Goal: Check status: Check status

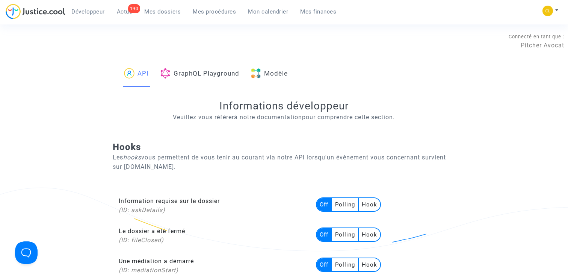
click at [275, 70] on link "Modèle" at bounding box center [268, 74] width 37 height 26
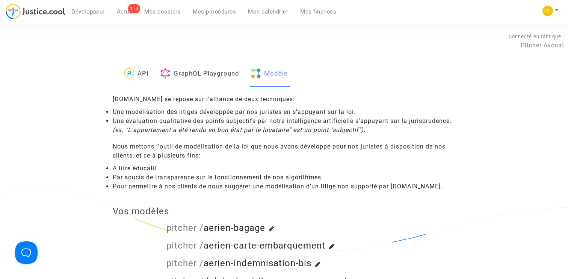
click at [275, 14] on span "Mon calendrier" at bounding box center [268, 11] width 40 height 7
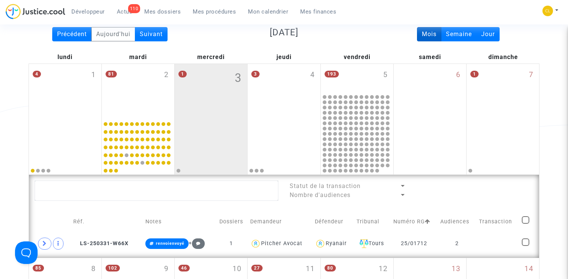
scroll to position [108, 0]
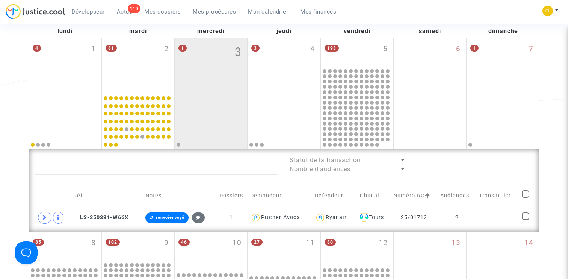
click at [206, 83] on div "1 3" at bounding box center [211, 65] width 72 height 54
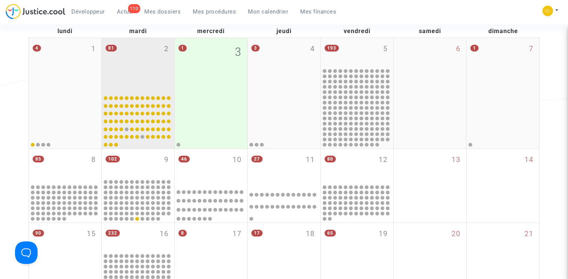
click at [137, 80] on div "81 2" at bounding box center [138, 65] width 72 height 54
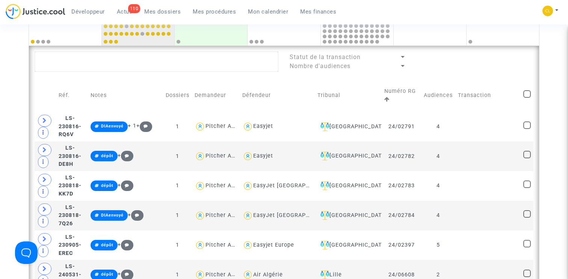
scroll to position [207, 0]
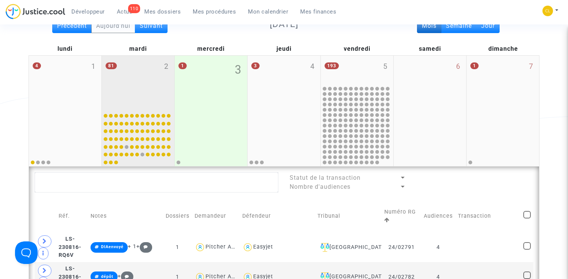
click at [155, 89] on div "81 2" at bounding box center [138, 83] width 72 height 54
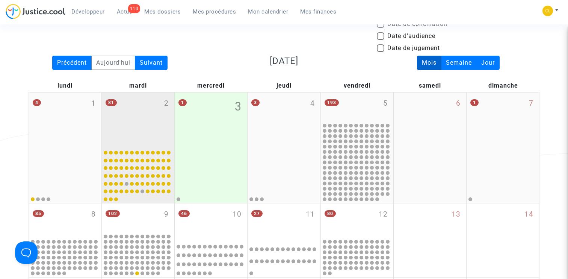
scroll to position [0, 0]
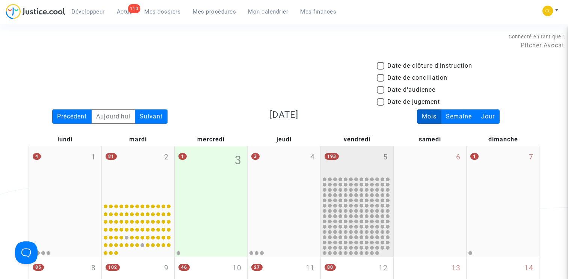
click at [339, 158] on div "193 5" at bounding box center [357, 160] width 72 height 29
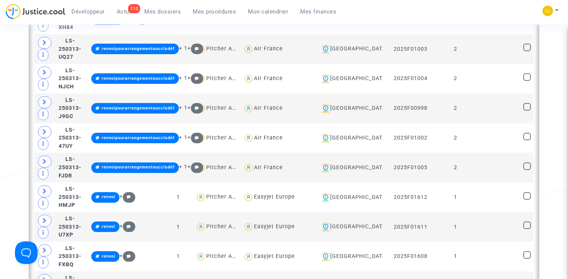
scroll to position [966, 0]
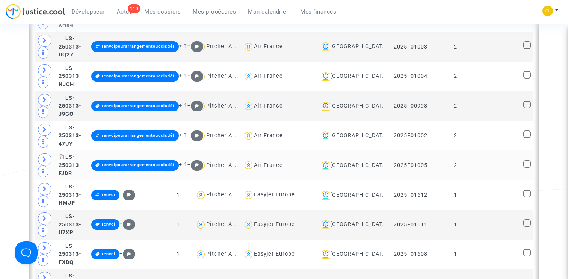
click at [81, 157] on span "LS-250313-FJDR" at bounding box center [70, 165] width 23 height 23
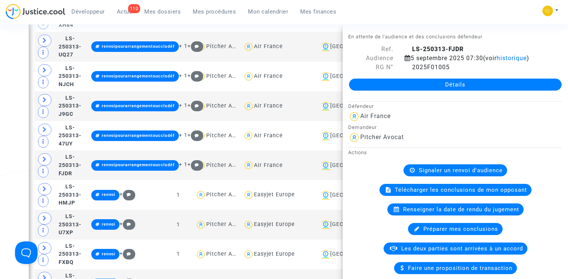
click at [21, 143] on div "Date de clôture d'instruction Date de conciliation Date d'audience Date de juge…" at bounding box center [284, 153] width 568 height 2115
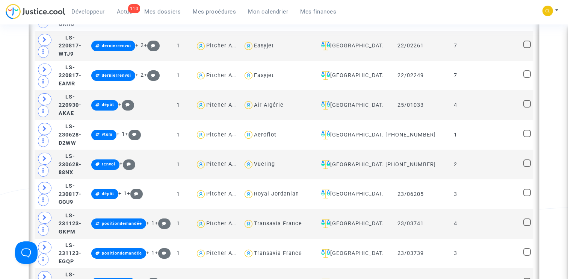
scroll to position [292, 0]
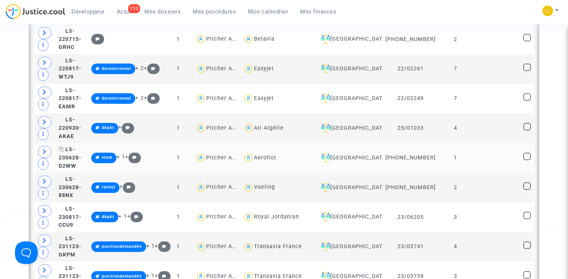
click at [81, 159] on span "LS-230628-D2WW" at bounding box center [70, 157] width 23 height 23
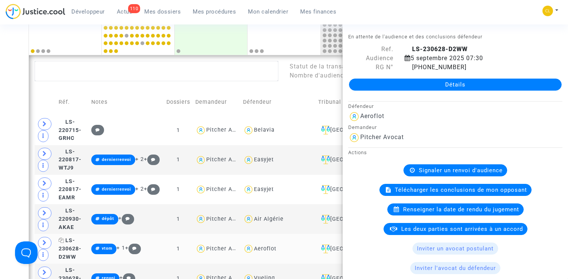
scroll to position [155, 0]
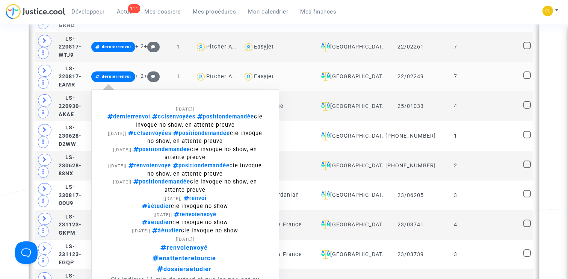
scroll to position [319, 0]
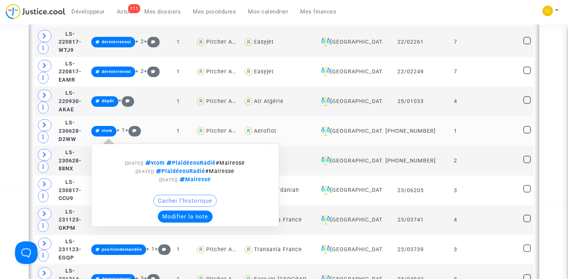
click at [199, 221] on button "Modifier la note" at bounding box center [185, 216] width 55 height 12
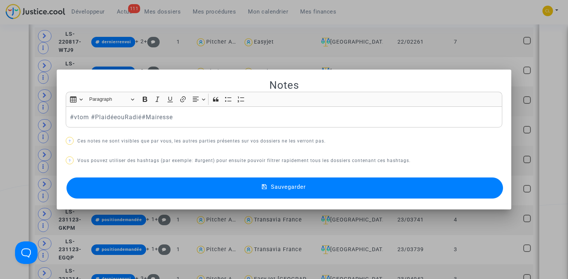
scroll to position [0, 0]
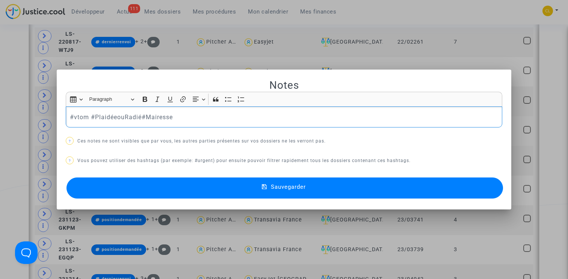
click at [6, 101] on div at bounding box center [284, 139] width 568 height 279
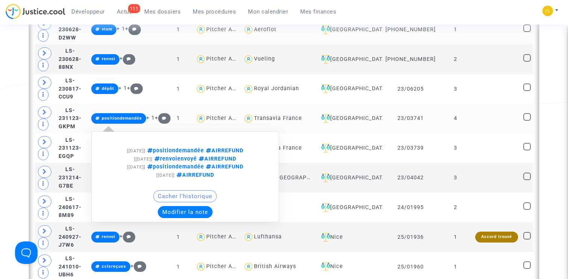
scroll to position [422, 0]
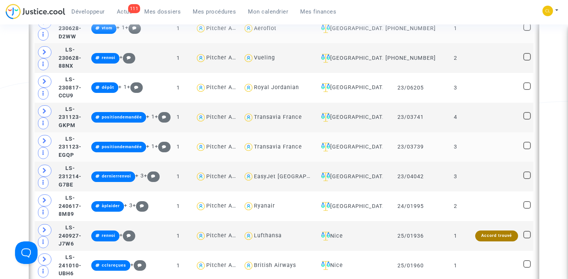
click at [89, 149] on td "LS-231123-EGQP" at bounding box center [72, 147] width 33 height 30
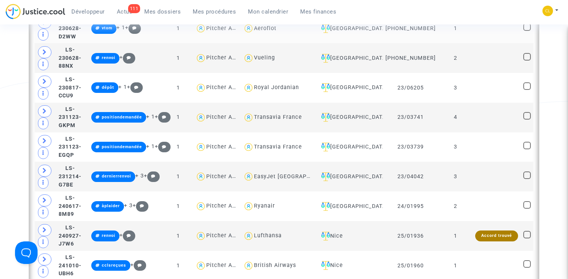
scroll to position [0, 0]
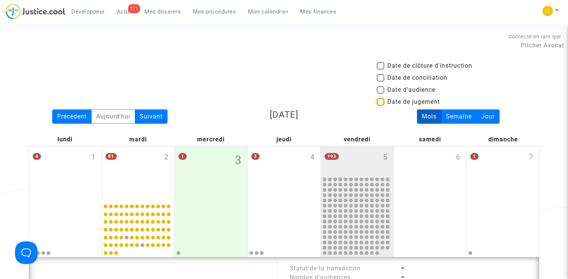
click at [386, 101] on label "Date de jugement" at bounding box center [408, 101] width 63 height 9
click at [380, 105] on input "Date de jugement" at bounding box center [380, 105] width 0 height 0
checkbox input "true"
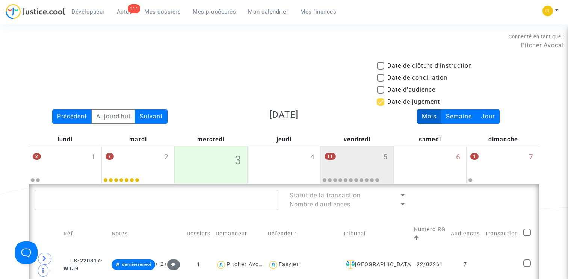
click at [386, 101] on label "Date de jugement" at bounding box center [408, 101] width 63 height 9
click at [380, 105] on input "Date de jugement" at bounding box center [380, 105] width 0 height 0
checkbox input "false"
click at [386, 89] on label "Date d'audience" at bounding box center [406, 89] width 59 height 9
click at [380, 93] on input "Date d'audience" at bounding box center [380, 93] width 0 height 0
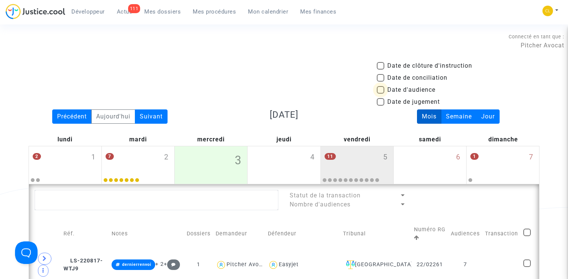
checkbox input "true"
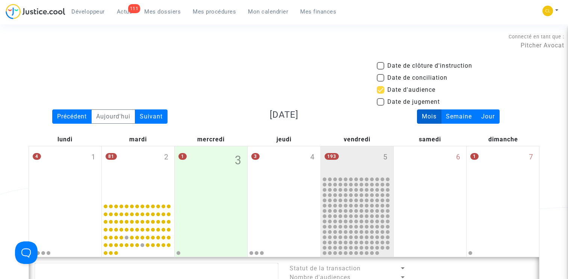
click at [381, 89] on span at bounding box center [381, 90] width 8 height 8
click at [380, 93] on input "Date d'audience" at bounding box center [380, 93] width 0 height 0
checkbox input "false"
click at [381, 104] on span at bounding box center [381, 102] width 8 height 8
click at [380, 105] on input "Date de jugement" at bounding box center [380, 105] width 0 height 0
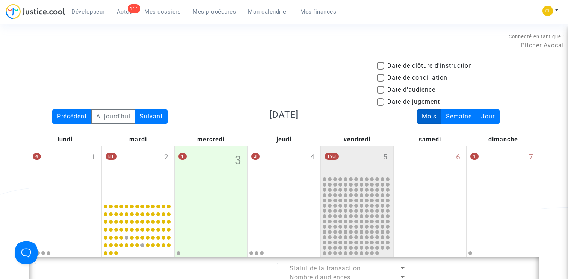
checkbox input "true"
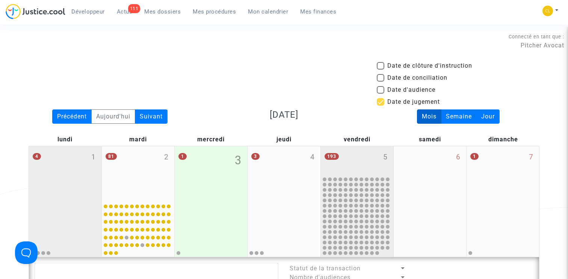
click at [89, 172] on div "4 1" at bounding box center [65, 173] width 72 height 54
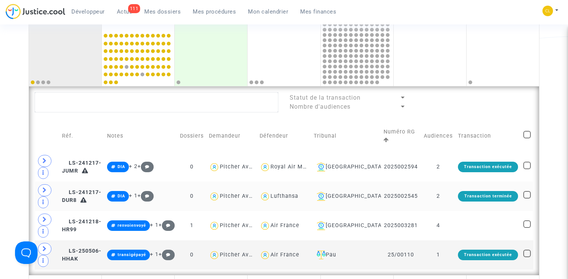
scroll to position [186, 0]
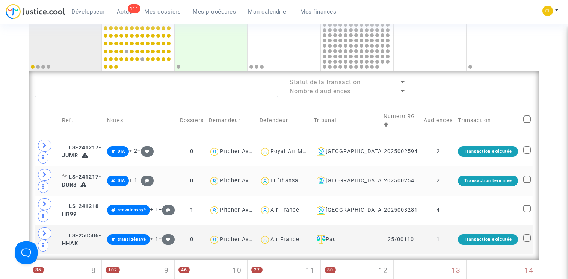
click at [94, 178] on span "LS-241217-DUR8" at bounding box center [81, 180] width 39 height 15
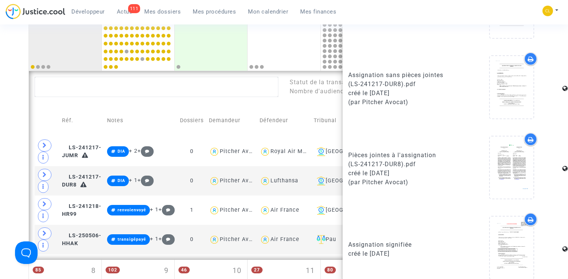
scroll to position [406, 0]
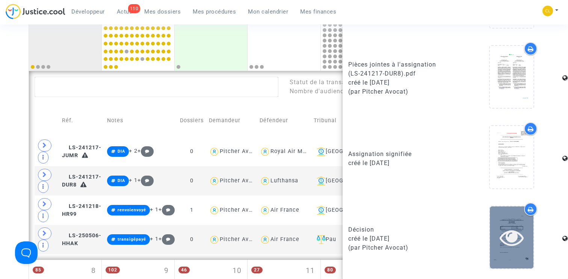
click at [508, 238] on icon at bounding box center [511, 237] width 24 height 24
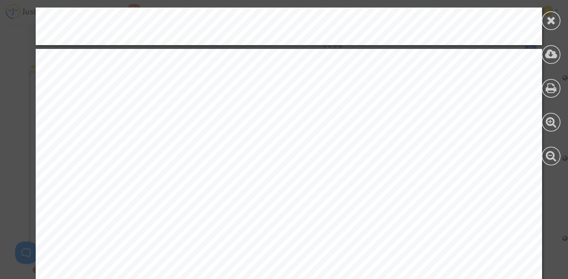
scroll to position [895, 0]
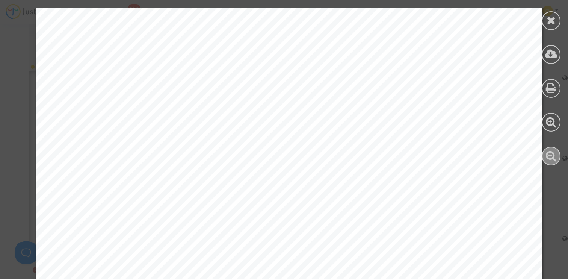
click at [545, 158] on icon at bounding box center [550, 155] width 11 height 11
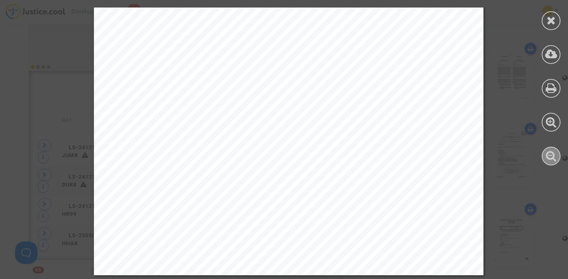
scroll to position [824, 0]
click at [550, 19] on icon at bounding box center [550, 20] width 9 height 11
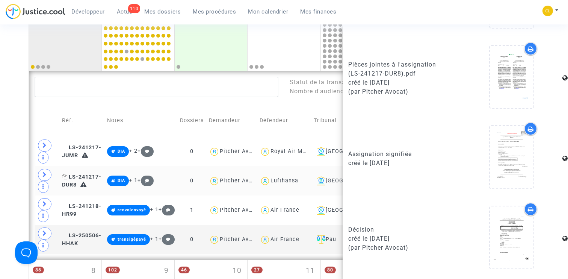
click at [78, 178] on span "LS-241217-DUR8" at bounding box center [81, 180] width 39 height 15
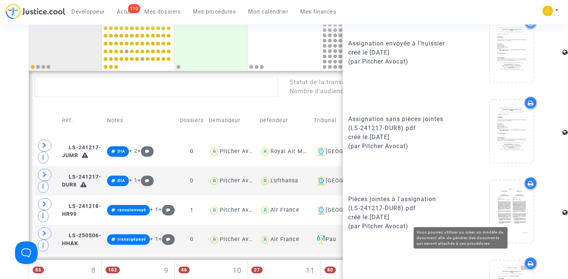
scroll to position [406, 0]
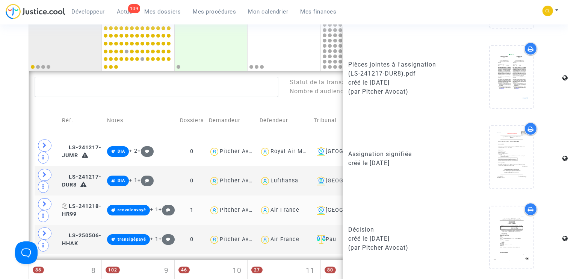
click at [83, 206] on span "LS-241218-HR99" at bounding box center [81, 210] width 39 height 15
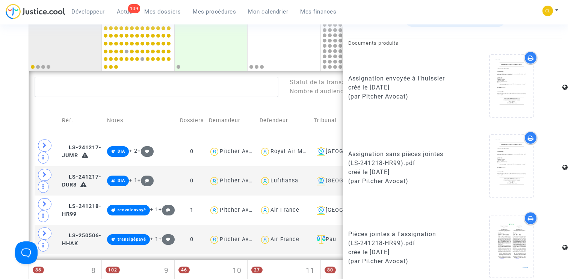
scroll to position [0, 0]
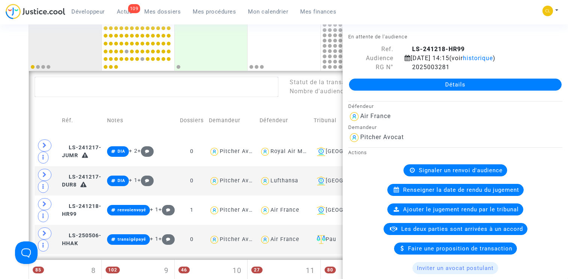
click at [8, 124] on div "Date de clôture d'instruction Date de conciliation Date d'audience Date de juge…" at bounding box center [284, 241] width 568 height 732
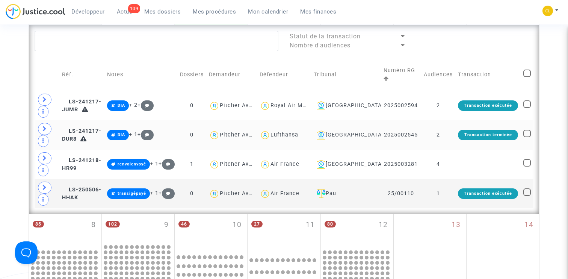
scroll to position [234, 0]
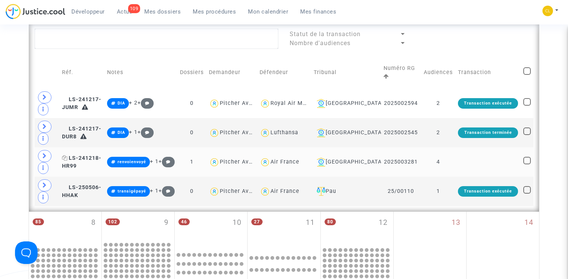
click at [86, 155] on span "LS-241218-HR99" at bounding box center [81, 162] width 39 height 15
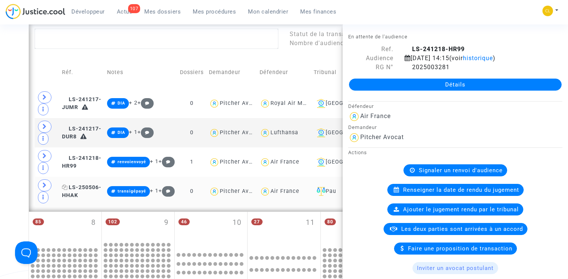
click at [87, 186] on span "LS-250506-HHAK" at bounding box center [81, 191] width 39 height 15
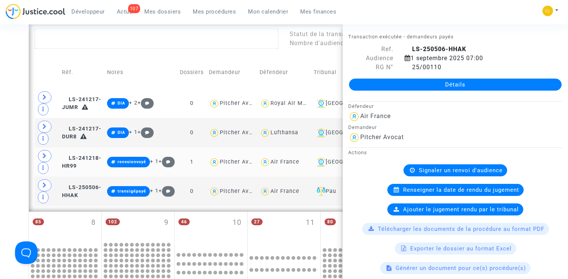
click at [86, 171] on td "LS-241218-HR99" at bounding box center [81, 161] width 45 height 29
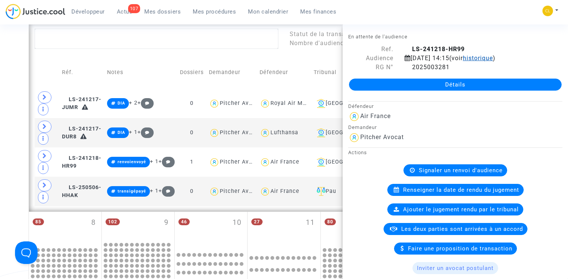
click at [493, 60] on span "historique" at bounding box center [477, 57] width 30 height 7
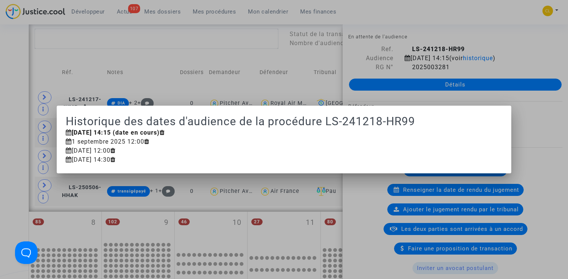
click at [511, 45] on div at bounding box center [284, 139] width 568 height 279
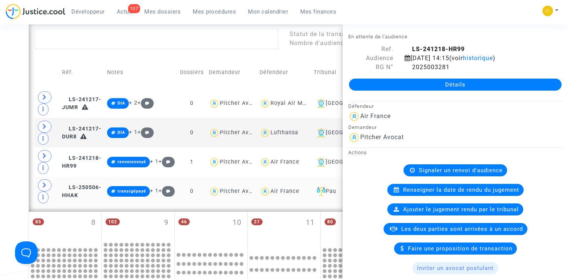
click at [79, 182] on td "LS-250506-HHAK" at bounding box center [81, 190] width 45 height 29
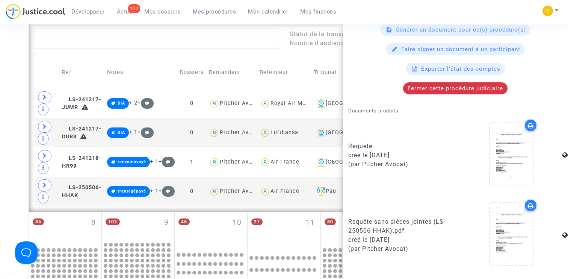
scroll to position [395, 0]
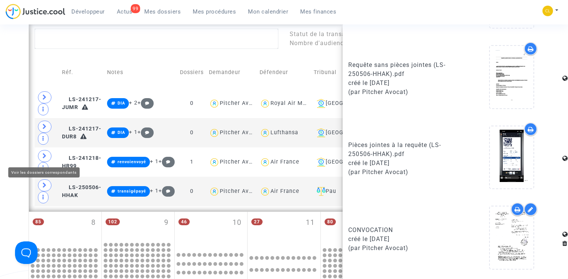
click at [23, 151] on div "Date de clôture d'instruction Date de conciliation Date d'audience Date de juge…" at bounding box center [284, 193] width 568 height 732
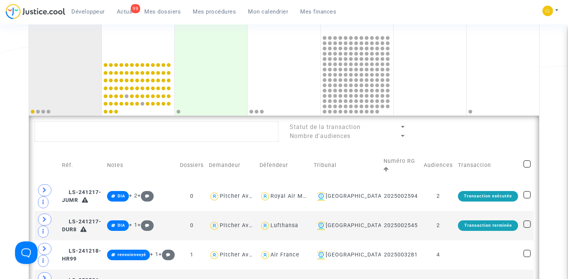
scroll to position [37, 0]
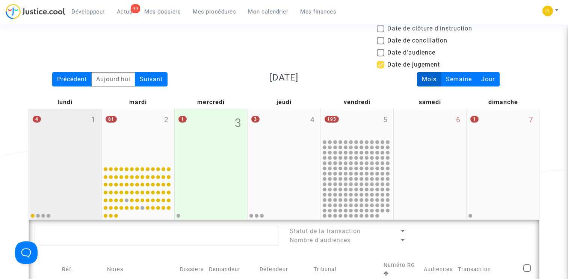
click at [38, 137] on div "4 1" at bounding box center [65, 136] width 72 height 54
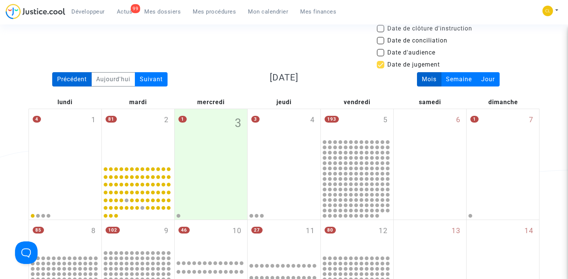
click at [71, 79] on div "Précédent" at bounding box center [71, 79] width 39 height 14
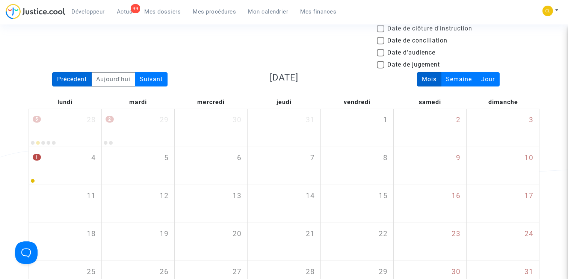
click at [65, 80] on div "Précédent" at bounding box center [71, 79] width 39 height 14
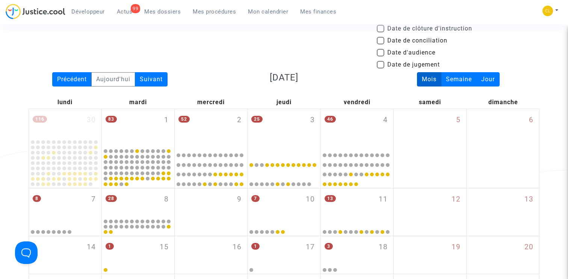
click at [380, 65] on span at bounding box center [381, 65] width 8 height 8
click at [380, 68] on input "Date de jugement" at bounding box center [380, 68] width 0 height 0
checkbox input "true"
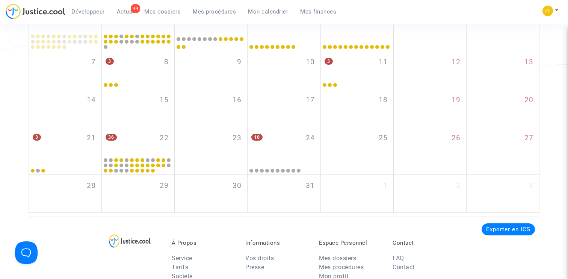
scroll to position [212, 0]
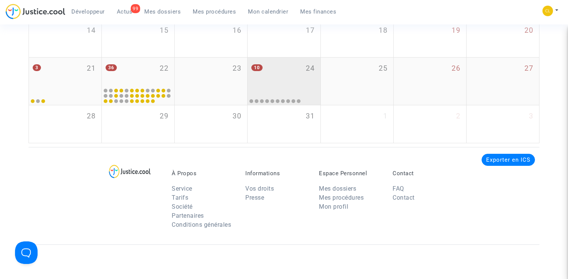
click at [285, 77] on div "10 24" at bounding box center [283, 71] width 72 height 29
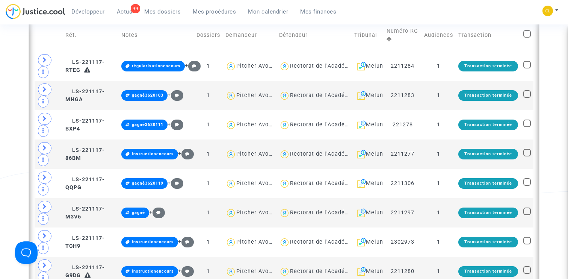
scroll to position [303, 0]
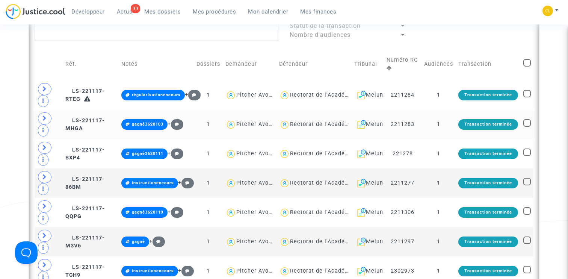
click at [95, 126] on td "LS-221117-MHGA" at bounding box center [91, 124] width 56 height 29
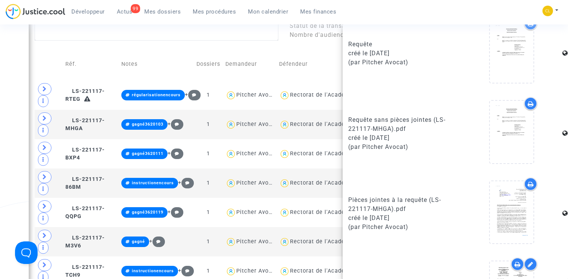
scroll to position [503, 0]
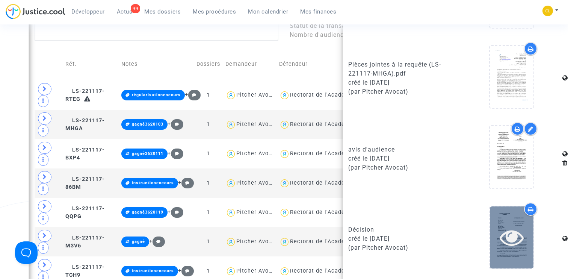
click at [514, 239] on icon at bounding box center [511, 237] width 24 height 24
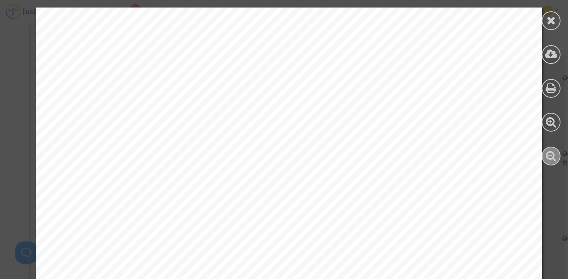
click at [547, 156] on icon at bounding box center [550, 155] width 11 height 11
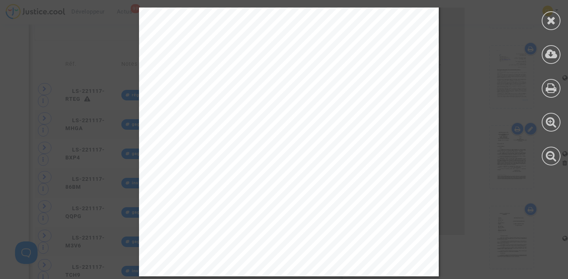
scroll to position [1439, 0]
click at [552, 23] on icon at bounding box center [550, 20] width 9 height 11
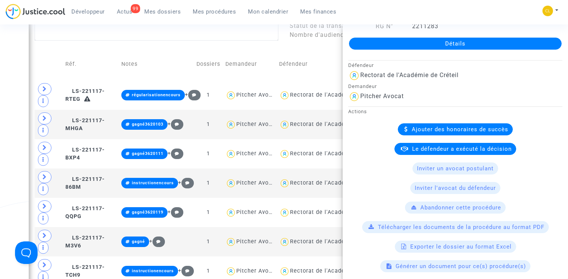
scroll to position [0, 0]
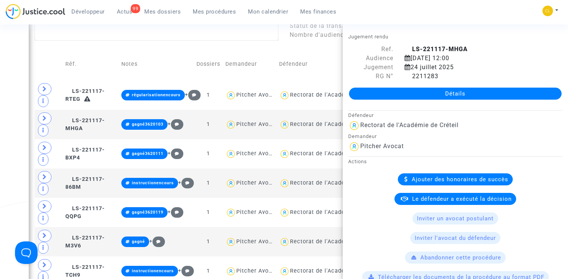
click at [19, 141] on div "Date de clôture d'instruction Date de conciliation Date d'audience Date de juge…" at bounding box center [284, 88] width 568 height 658
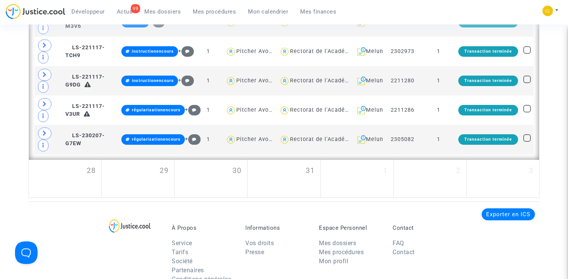
scroll to position [521, 0]
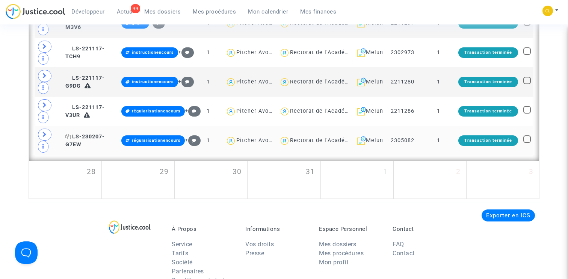
click at [90, 136] on span "LS-230207-G7EW" at bounding box center [84, 140] width 39 height 15
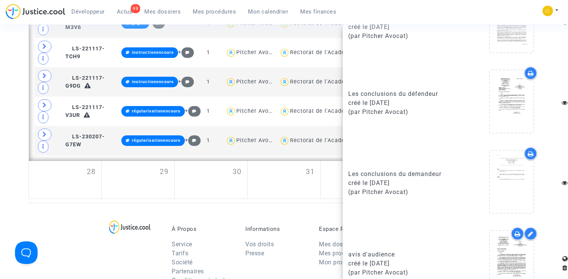
scroll to position [664, 0]
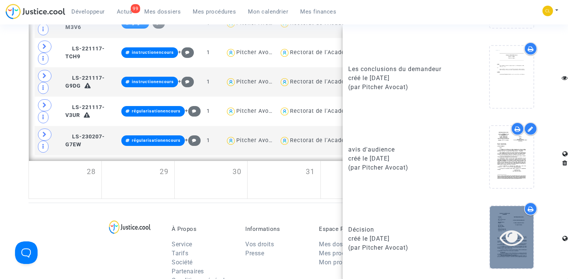
click at [514, 232] on icon at bounding box center [511, 237] width 24 height 24
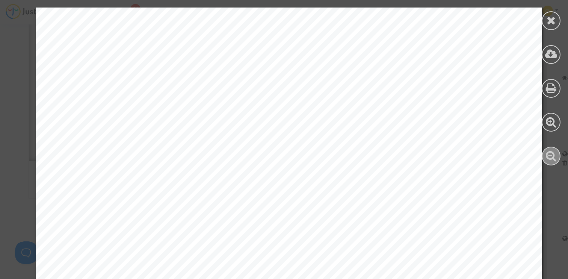
click at [549, 152] on icon at bounding box center [550, 155] width 11 height 11
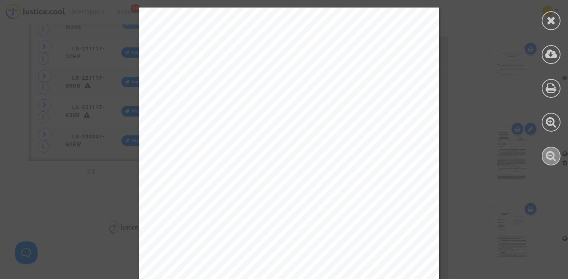
click at [549, 152] on icon at bounding box center [550, 155] width 11 height 11
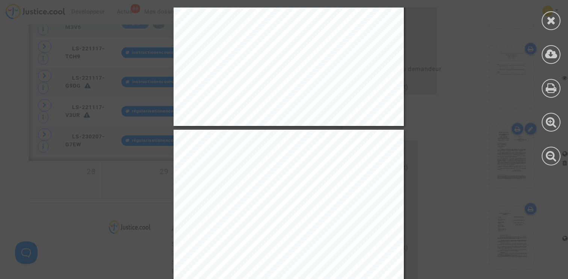
scroll to position [868, 0]
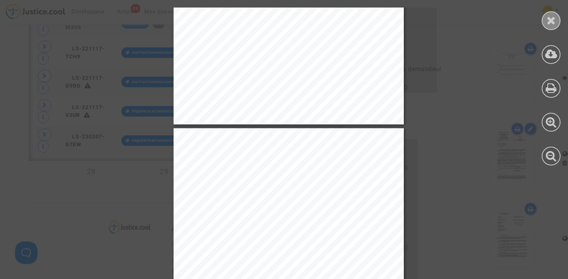
click at [551, 21] on icon at bounding box center [550, 20] width 9 height 11
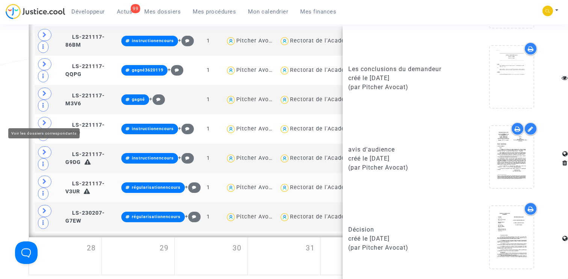
scroll to position [435, 0]
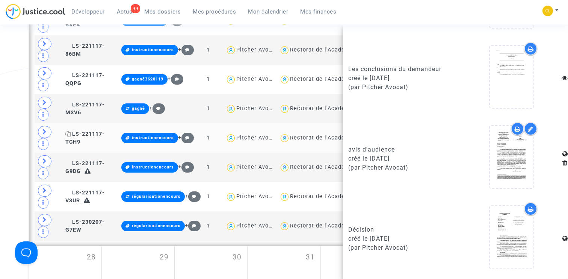
click at [87, 134] on span "LS-221117-TCH9" at bounding box center [84, 138] width 39 height 15
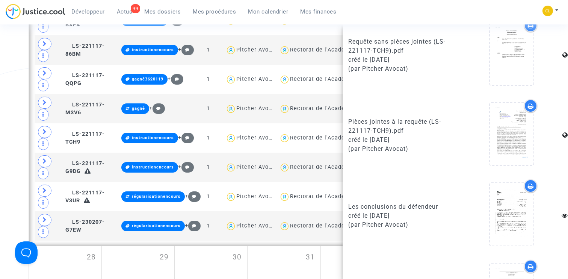
scroll to position [664, 0]
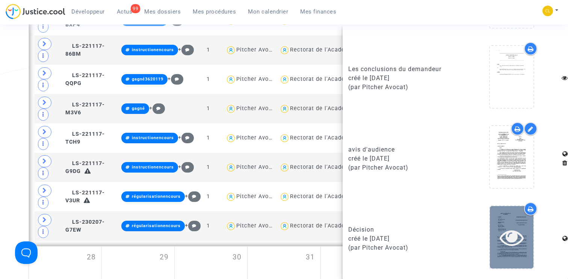
click at [507, 234] on icon at bounding box center [511, 237] width 24 height 24
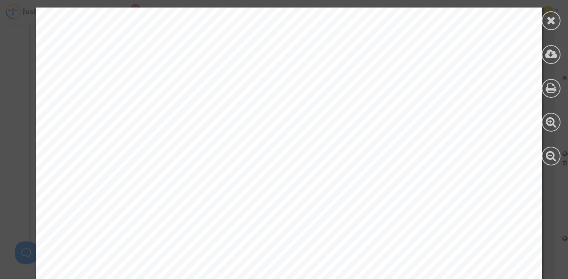
scroll to position [1467, 0]
click at [551, 155] on icon at bounding box center [550, 155] width 11 height 11
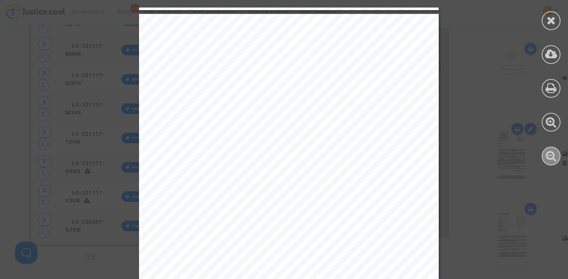
click at [551, 155] on icon at bounding box center [550, 155] width 11 height 11
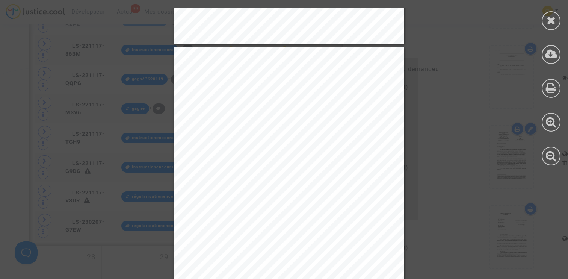
scroll to position [885, 0]
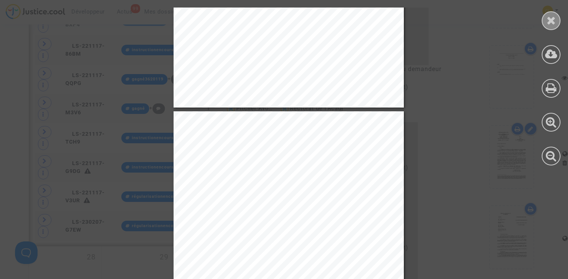
click at [548, 18] on icon at bounding box center [550, 20] width 9 height 11
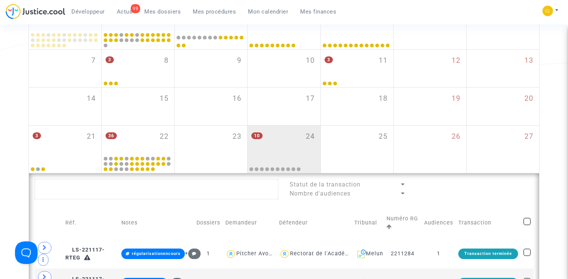
scroll to position [76, 0]
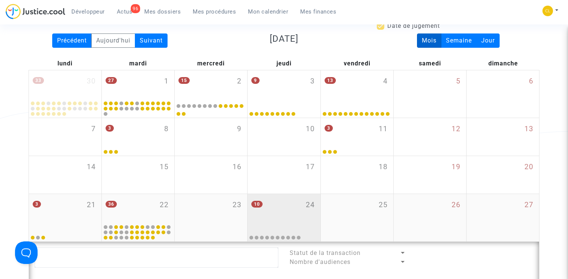
click at [279, 196] on div "10 24" at bounding box center [283, 208] width 72 height 29
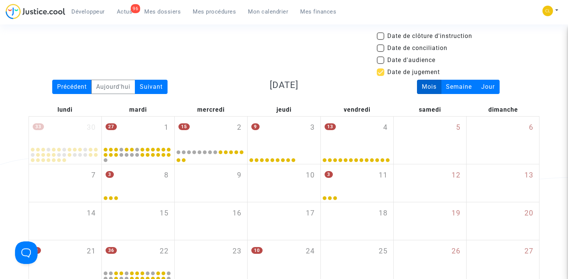
scroll to position [0, 0]
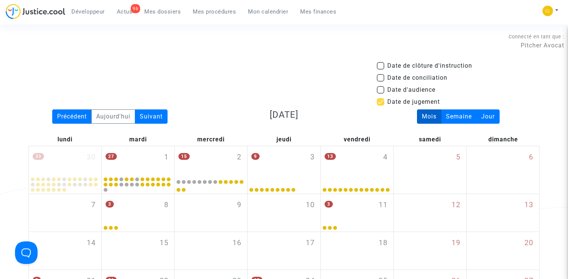
click at [383, 100] on span at bounding box center [381, 102] width 8 height 8
click at [380, 105] on input "Date de jugement" at bounding box center [380, 105] width 0 height 0
checkbox input "false"
